Goal: Transaction & Acquisition: Purchase product/service

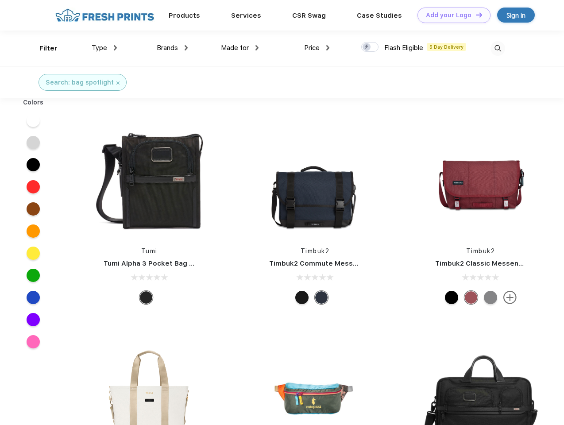
scroll to position [0, 0]
click at [451, 15] on link "Add your Logo Design Tool" at bounding box center [454, 15] width 73 height 15
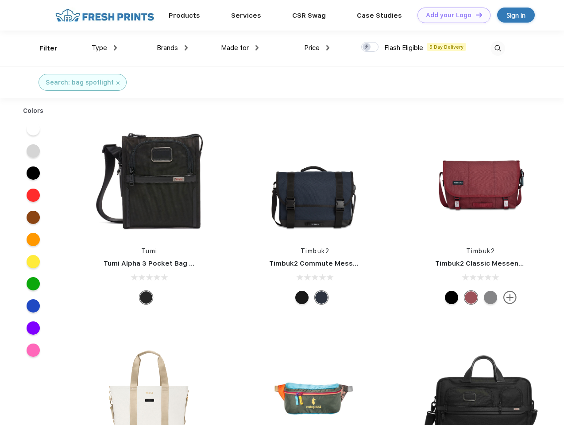
click at [0, 0] on div "Design Tool" at bounding box center [0, 0] width 0 height 0
click at [475, 15] on link "Add your Logo Design Tool" at bounding box center [454, 15] width 73 height 15
click at [43, 48] on div "Filter" at bounding box center [48, 48] width 18 height 10
click at [105, 48] on span "Type" at bounding box center [99, 48] width 15 height 8
click at [172, 48] on span "Brands" at bounding box center [167, 48] width 21 height 8
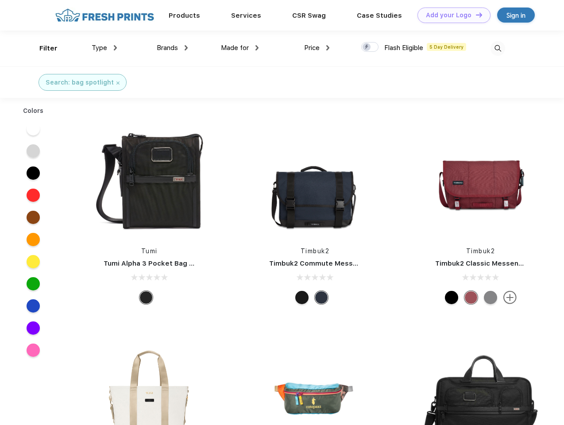
click at [240, 48] on span "Made for" at bounding box center [235, 48] width 28 height 8
click at [317, 48] on span "Price" at bounding box center [311, 48] width 15 height 8
click at [370, 47] on div at bounding box center [369, 47] width 17 height 10
click at [367, 47] on input "checkbox" at bounding box center [364, 45] width 6 height 6
click at [498, 48] on img at bounding box center [498, 48] width 15 height 15
